Goal: Find specific page/section: Find specific page/section

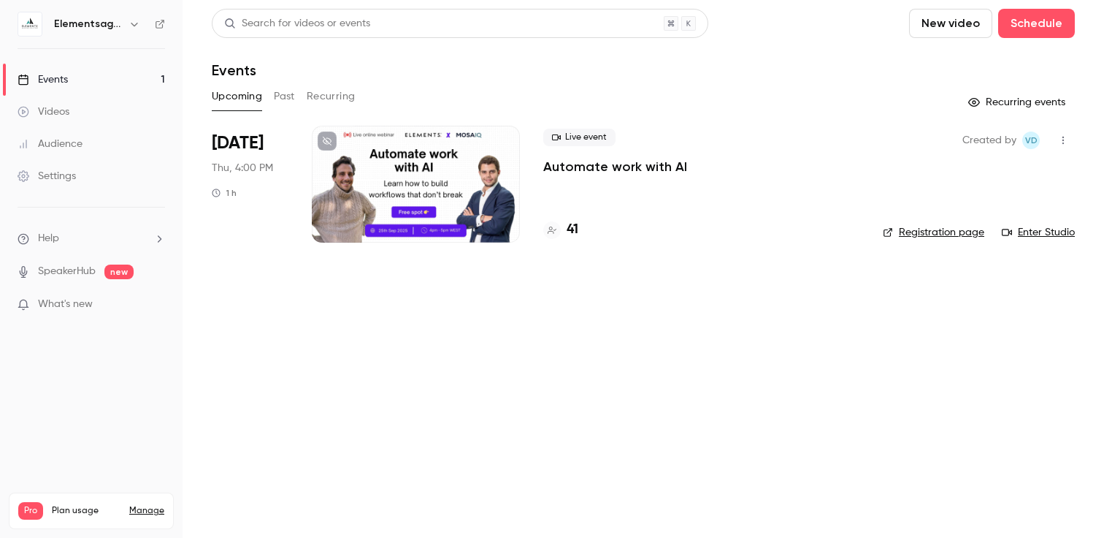
click at [569, 228] on h4 "41" at bounding box center [573, 230] width 12 height 20
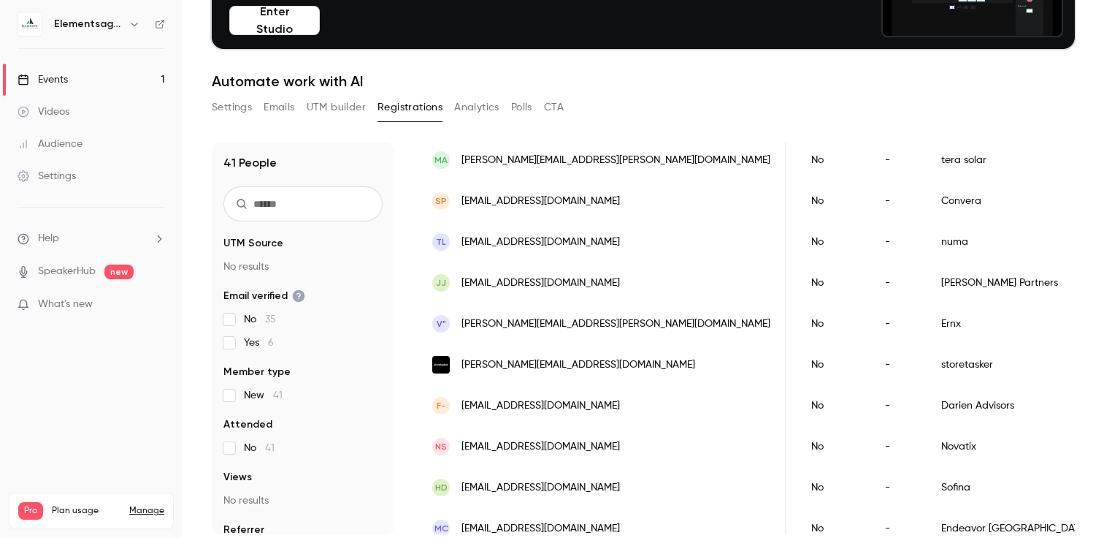
scroll to position [0, 372]
